Goal: Transaction & Acquisition: Purchase product/service

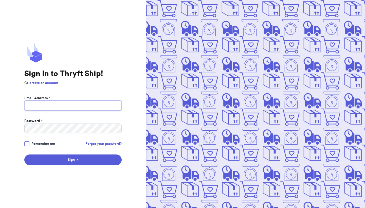
type input "[EMAIL_ADDRESS][DOMAIN_NAME]"
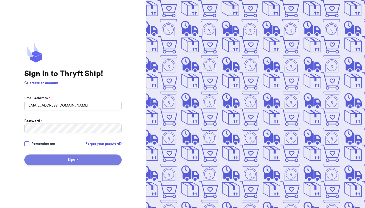
click at [74, 163] on button "Sign In" at bounding box center [72, 159] width 97 height 11
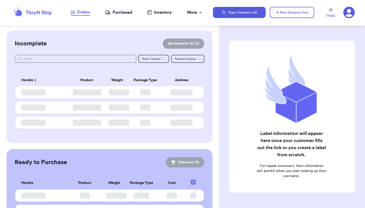
checkbox input "false"
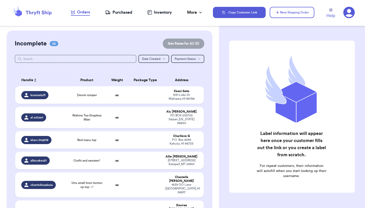
click at [115, 13] on div "Purchased" at bounding box center [118, 12] width 27 height 6
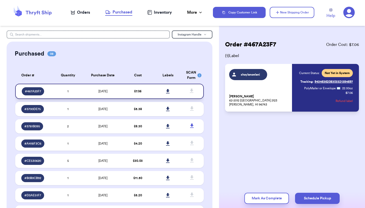
click at [168, 93] on icon at bounding box center [168, 91] width 4 height 4
click at [83, 11] on div "Orders" at bounding box center [80, 12] width 19 height 6
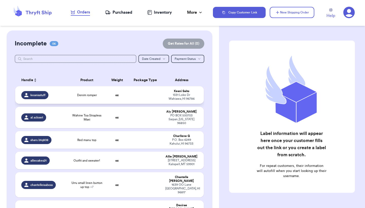
click at [122, 96] on td "oz" at bounding box center [117, 94] width 23 height 17
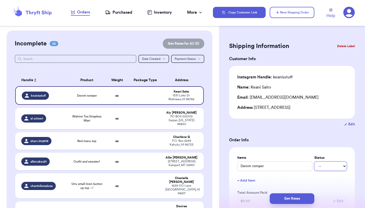
select select "paid"
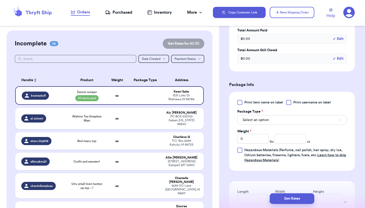
scroll to position [172, 0]
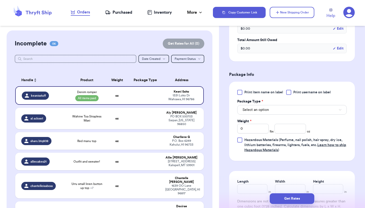
click at [276, 110] on button "Select an option" at bounding box center [291, 110] width 109 height 10
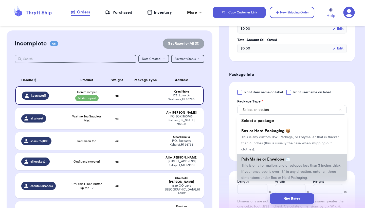
click at [279, 163] on li "PolyMailer or Envelope ✉️ This is only for mailers and envelopes less than 3 in…" at bounding box center [291, 168] width 109 height 28
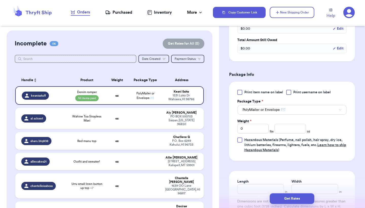
click at [364, 128] on div "Shipping Information Delete Label Customer Info Instagram Handle: keanisstuff N…" at bounding box center [292, 73] width 146 height 431
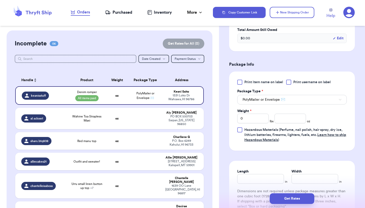
scroll to position [213, 0]
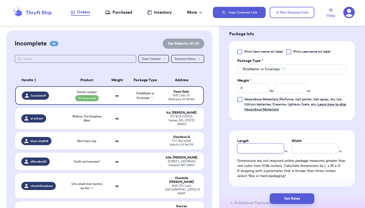
click at [268, 151] on input "Length" at bounding box center [260, 148] width 47 height 10
type input "1"
type input "19"
click at [311, 147] on input "Width *" at bounding box center [314, 148] width 47 height 10
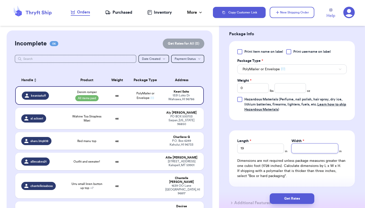
type input "1"
type input "14"
type input "14."
type input "14.5"
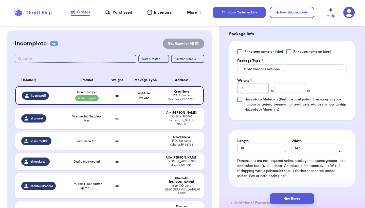
click at [249, 89] on input "0" at bounding box center [252, 88] width 31 height 10
type input "1"
click at [280, 90] on input "number" at bounding box center [289, 88] width 31 height 10
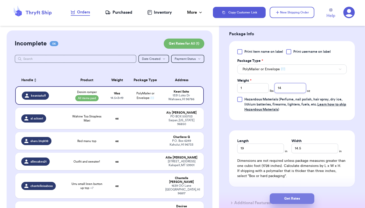
type input "14"
click at [292, 200] on button "Get Rates" at bounding box center [292, 198] width 45 height 11
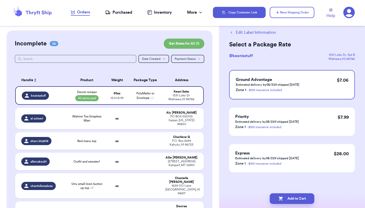
scroll to position [0, 0]
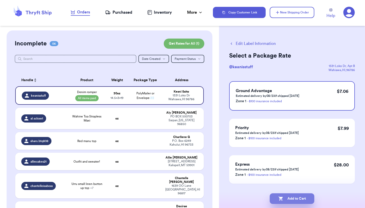
click at [292, 200] on button "Add to Cart" at bounding box center [292, 198] width 45 height 11
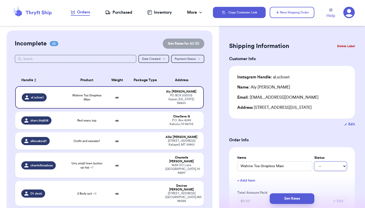
select select "paid"
click at [63, 0] on header "Orders Purchased Inventory More Stats Completed Orders Copy Customer Link New S…" at bounding box center [182, 13] width 365 height 26
click at [103, 1] on header "Orders Purchased Inventory More Stats Completed Orders Copy Customer Link New S…" at bounding box center [182, 13] width 365 height 26
click at [345, 47] on button "Delete Label" at bounding box center [346, 46] width 22 height 11
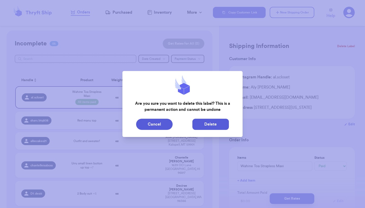
click at [218, 125] on button "Delete" at bounding box center [210, 124] width 36 height 11
type input "Red manu top"
select select "unknown"
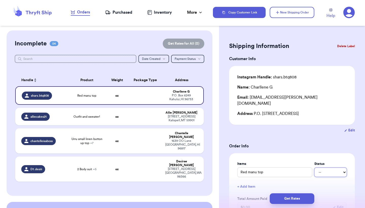
select select "paid"
click at [345, 143] on h3 "Order Info" at bounding box center [292, 146] width 126 height 6
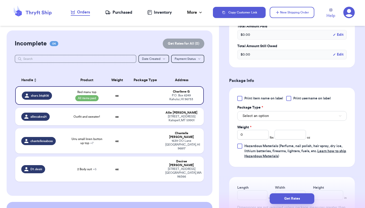
scroll to position [182, 0]
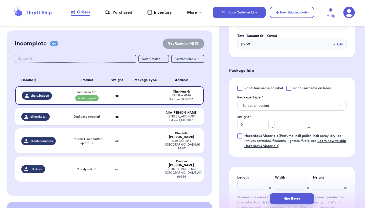
click at [265, 101] on button "Select an option" at bounding box center [291, 106] width 109 height 10
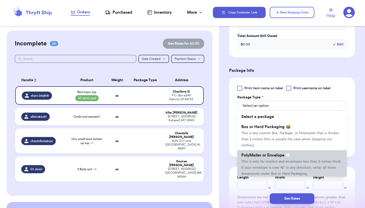
click at [264, 160] on span "This is only for mailers and envelopes less than 3 inches thick. If your envelo…" at bounding box center [291, 168] width 100 height 16
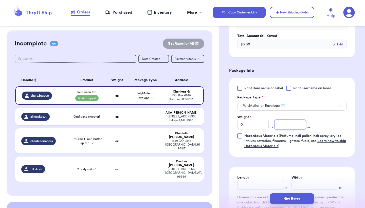
click at [284, 121] on input "number" at bounding box center [289, 125] width 31 height 10
type input "5.6"
click at [258, 180] on input "Length" at bounding box center [260, 185] width 47 height 10
type input "13"
click at [312, 180] on input "Width *" at bounding box center [314, 185] width 47 height 10
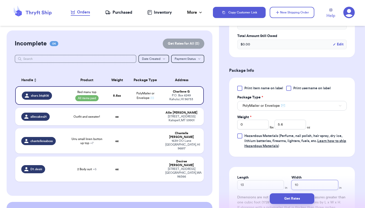
type input "10"
click at [359, 158] on div "Shipping Information Delete Label Customer Info Instagram Handle: shars.btq808 …" at bounding box center [292, 66] width 146 height 437
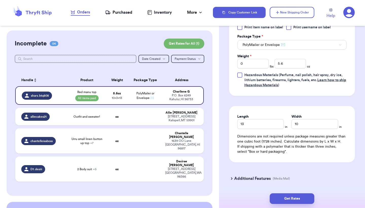
scroll to position [253, 0]
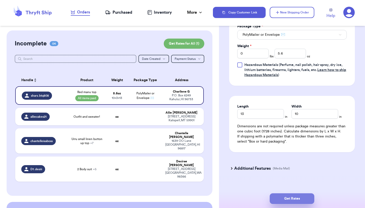
click at [301, 198] on button "Get Rates" at bounding box center [292, 198] width 45 height 11
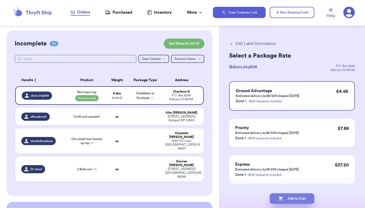
click at [301, 198] on button "Add to Cart" at bounding box center [292, 198] width 45 height 11
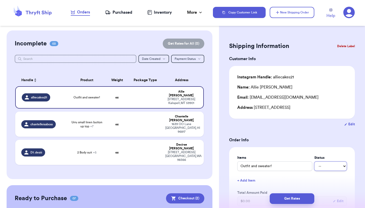
select select "paid"
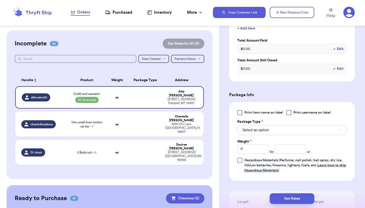
scroll to position [172, 0]
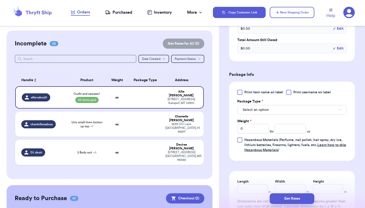
click at [278, 109] on button "Select an option" at bounding box center [291, 110] width 109 height 10
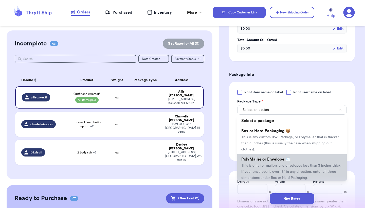
click at [277, 160] on span "PolyMailer or Envelope ✉️" at bounding box center [265, 159] width 49 height 4
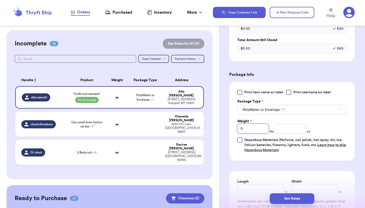
click at [260, 130] on input "0" at bounding box center [252, 129] width 31 height 10
type input "2"
click at [287, 129] on input "number" at bounding box center [289, 129] width 31 height 10
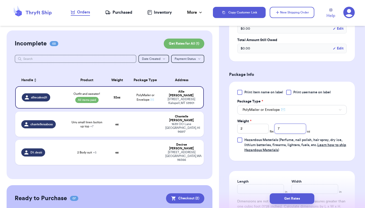
type input "7"
click at [358, 117] on div "Shipping Information Delete Label Customer Info Instagram Handle: alliecakes21 …" at bounding box center [292, 73] width 146 height 431
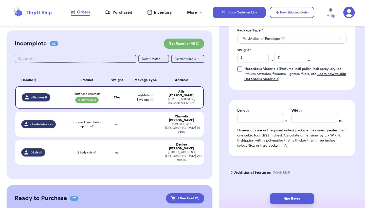
scroll to position [254, 0]
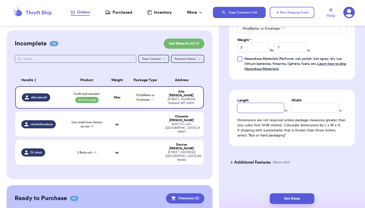
click at [264, 107] on input "Length" at bounding box center [260, 108] width 47 height 10
type input "19"
click at [310, 105] on input "Width *" at bounding box center [314, 108] width 47 height 10
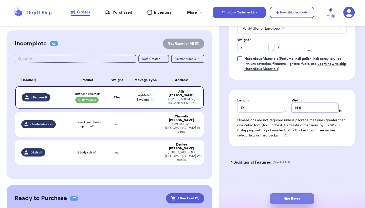
type input "14.5"
click at [294, 196] on button "Get Rates" at bounding box center [292, 198] width 45 height 11
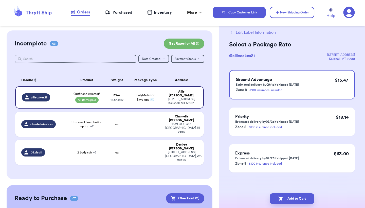
scroll to position [0, 0]
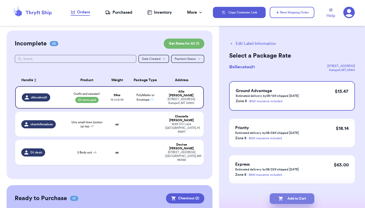
click at [294, 196] on button "Add to Cart" at bounding box center [292, 198] width 45 height 11
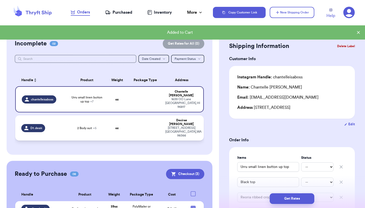
click at [140, 120] on td at bounding box center [145, 127] width 34 height 25
type input "2 Body suit"
type input "Tank top"
type input "One shoulder"
type input "Shorts"
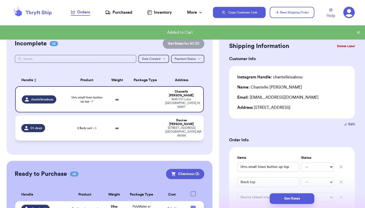
type input "Green top"
type input "Blue top"
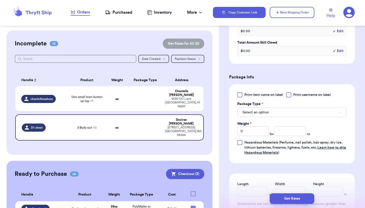
scroll to position [264, 0]
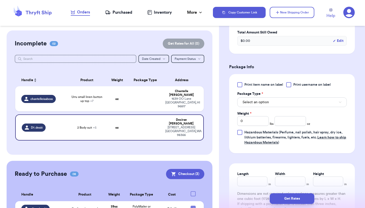
click at [273, 97] on button "Select an option" at bounding box center [291, 102] width 109 height 10
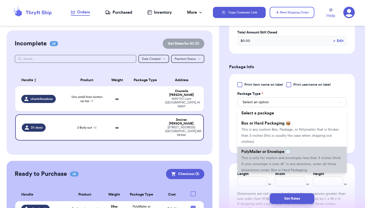
click at [269, 150] on span "PolyMailer or Envelope ✉️" at bounding box center [265, 152] width 49 height 4
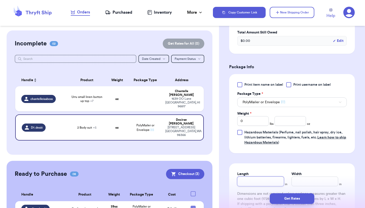
click at [262, 177] on input "Length" at bounding box center [260, 181] width 47 height 10
type input "1"
type input "19"
click at [299, 176] on input "Width *" at bounding box center [314, 181] width 47 height 10
type input "1"
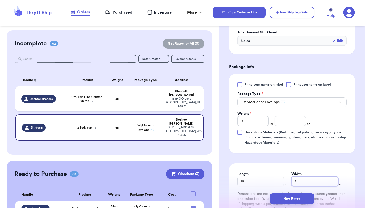
type input "14"
type input "14."
type input "14.5"
click at [247, 117] on input "0" at bounding box center [252, 121] width 31 height 10
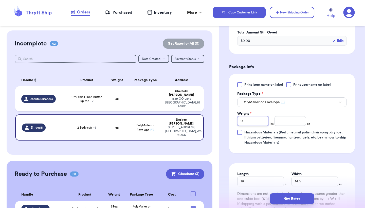
click at [247, 117] on input "0" at bounding box center [252, 121] width 31 height 10
type input "3"
click at [279, 117] on input "number" at bounding box center [289, 121] width 31 height 10
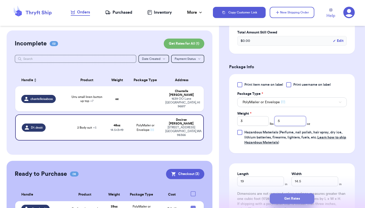
type input "5"
click at [288, 200] on button "Get Rates" at bounding box center [292, 198] width 45 height 11
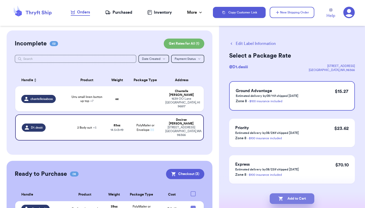
click at [288, 200] on button "Add to Cart" at bounding box center [292, 198] width 45 height 11
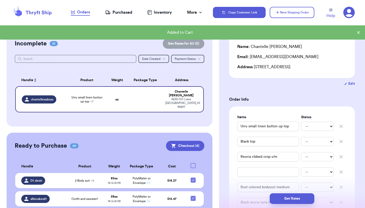
scroll to position [51, 0]
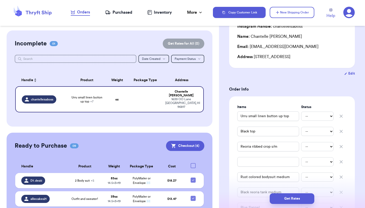
click at [215, 149] on div "Customer Link New Order Incomplete 01 Get Rates for All ( 0 ) Get Rates for All…" at bounding box center [109, 189] width 219 height 318
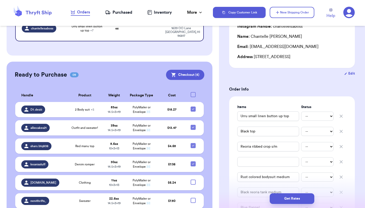
scroll to position [81, 0]
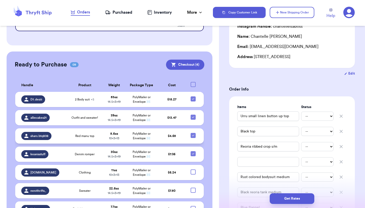
click at [194, 133] on icon at bounding box center [193, 135] width 4 height 4
click at [193, 133] on input "checkbox" at bounding box center [193, 133] width 0 height 0
checkbox input "false"
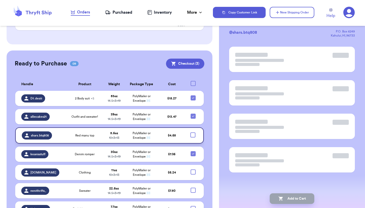
scroll to position [0, 0]
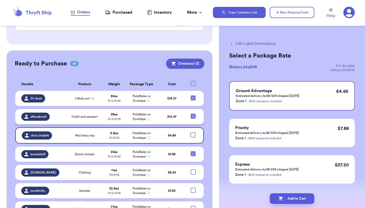
click at [192, 114] on icon at bounding box center [193, 116] width 4 height 4
click at [193, 113] on input "checkbox" at bounding box center [193, 113] width 0 height 0
checkbox input "false"
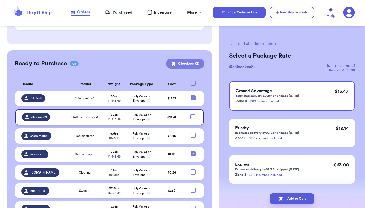
click at [185, 59] on button "Checkout ( 2 )" at bounding box center [185, 64] width 38 height 10
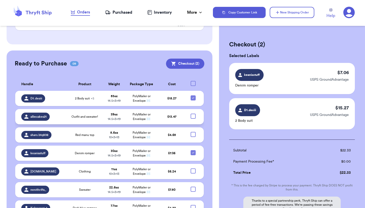
click at [362, 97] on div "Checkout ( 2 ) Selected Labels keanisstuff Denim romper $ 7.06 USPS GroundAdvan…" at bounding box center [292, 148] width 146 height 236
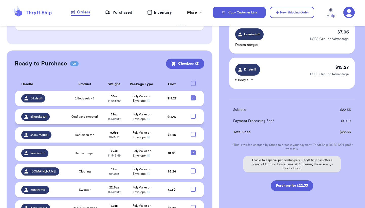
scroll to position [59, 0]
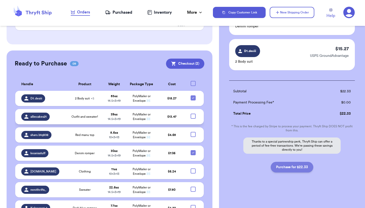
click at [295, 171] on button "Purchase for $22.33" at bounding box center [292, 167] width 43 height 11
checkbox input "false"
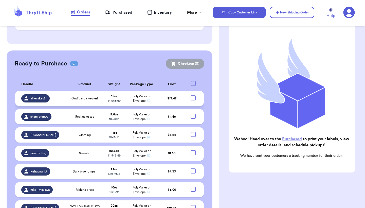
click at [124, 13] on div "Purchased" at bounding box center [118, 12] width 27 height 6
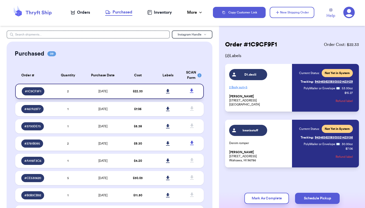
click at [168, 93] on icon at bounding box center [168, 91] width 4 height 4
